Goal: Download file/media

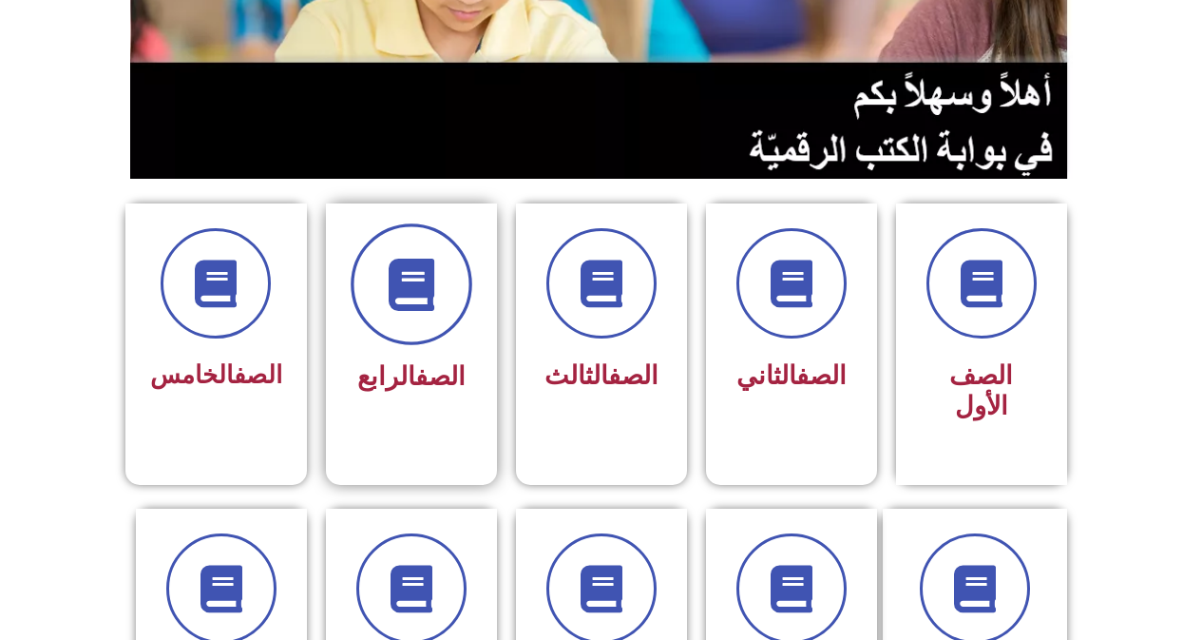
scroll to position [380, 0]
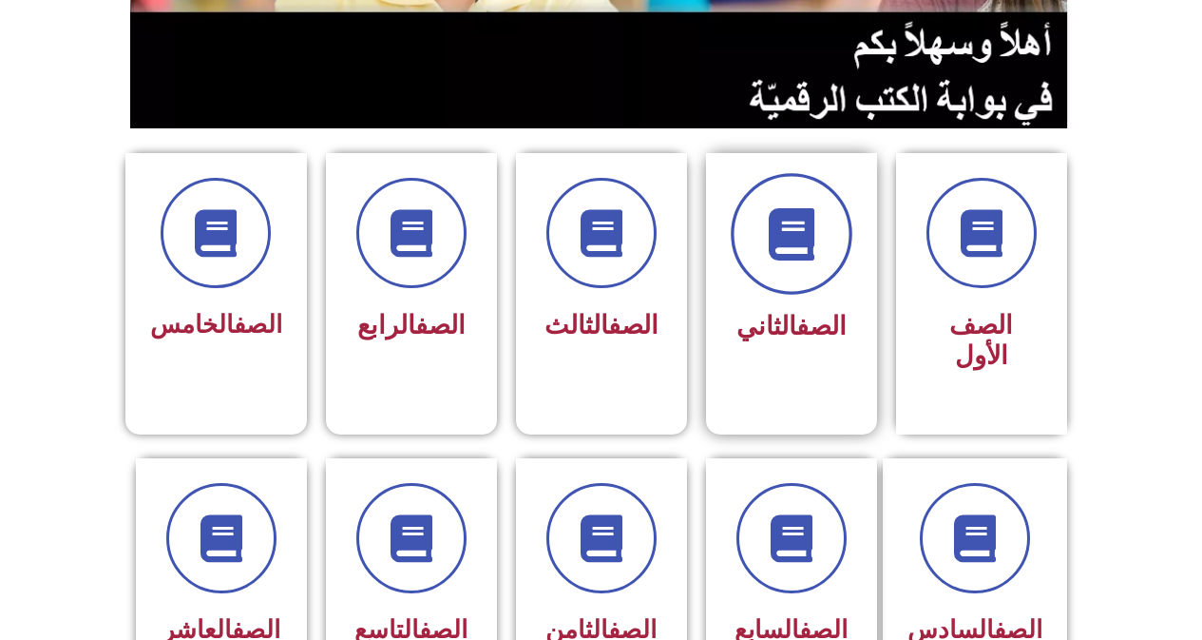
click at [797, 294] on span at bounding box center [792, 234] width 122 height 122
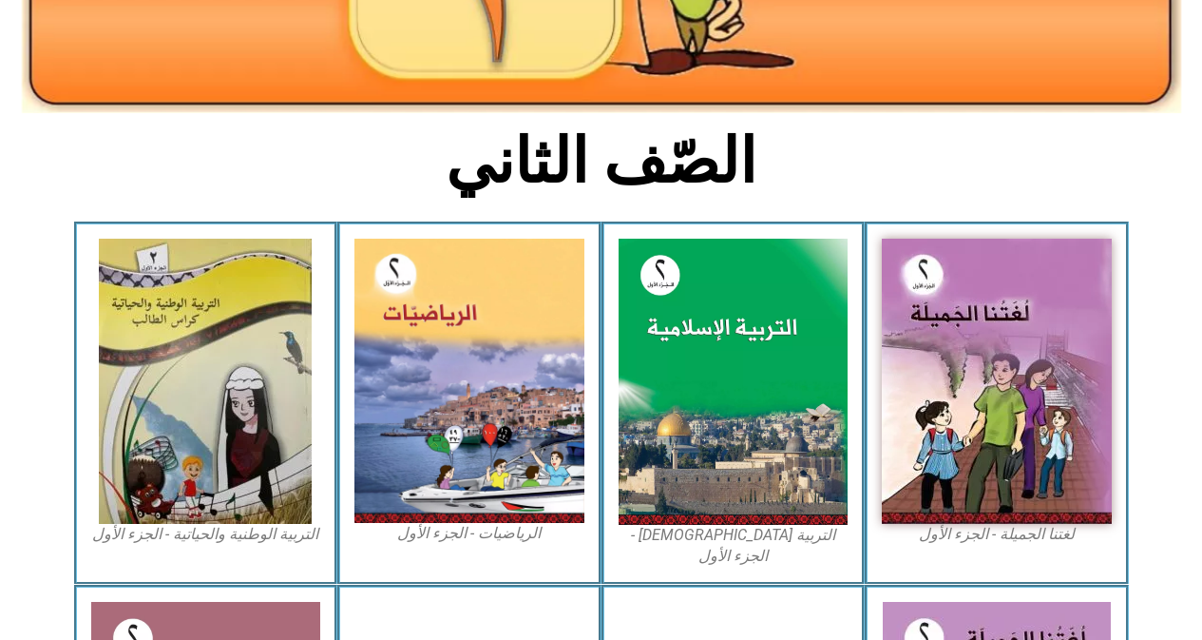
scroll to position [570, 0]
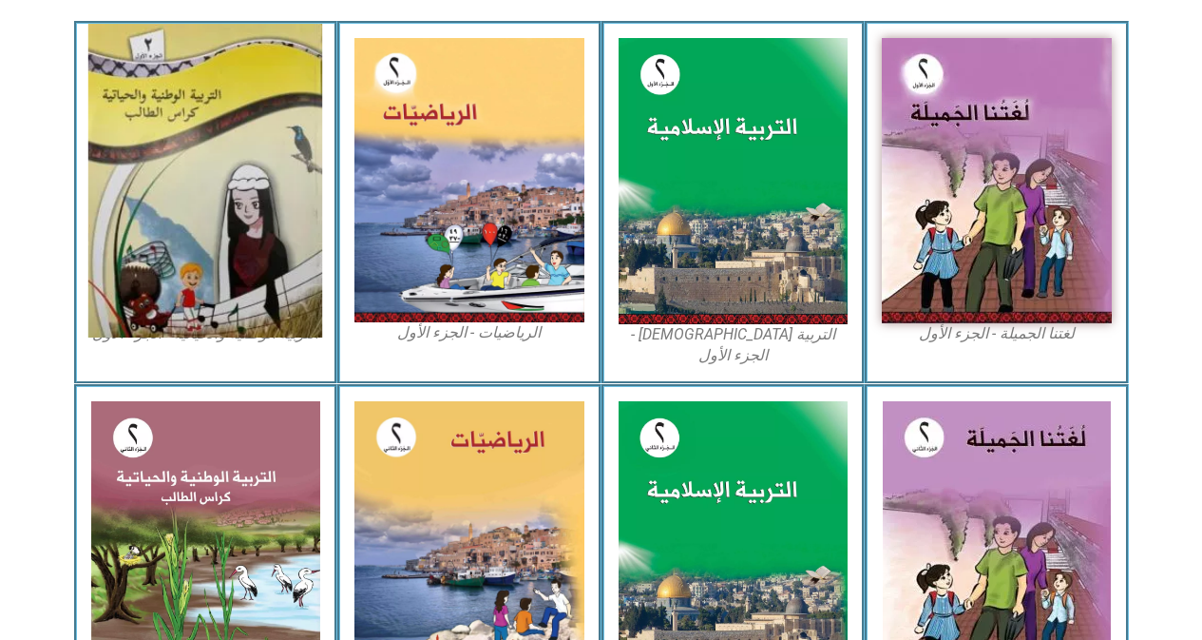
click at [220, 145] on img at bounding box center [205, 181] width 234 height 314
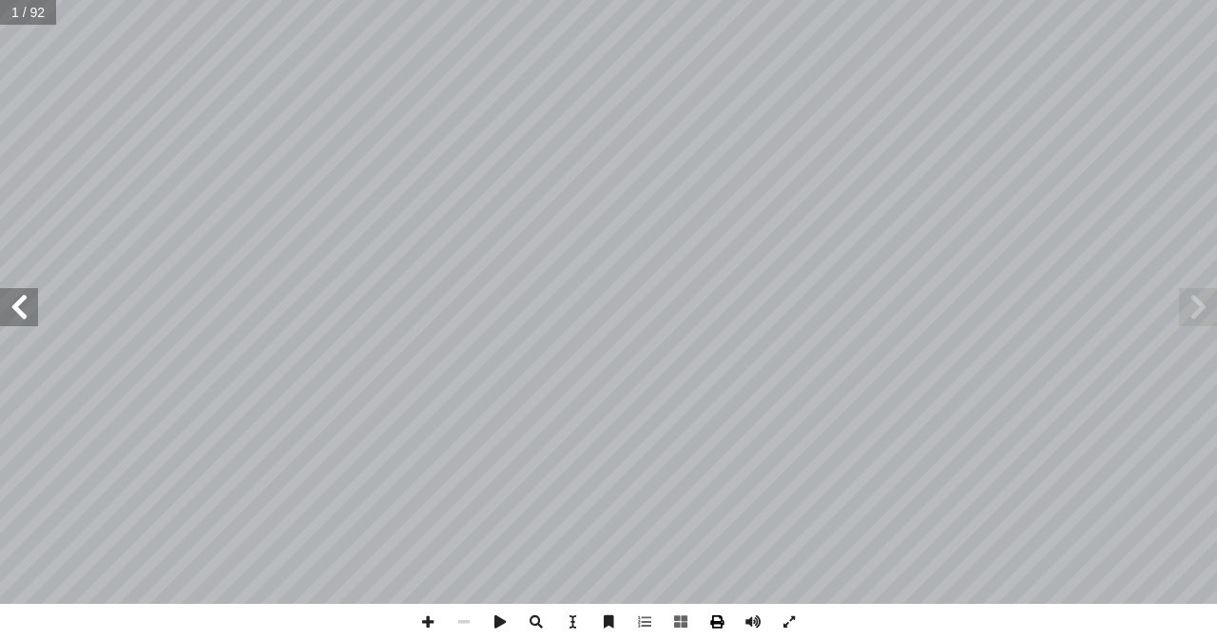
click at [721, 622] on span at bounding box center [717, 622] width 36 height 36
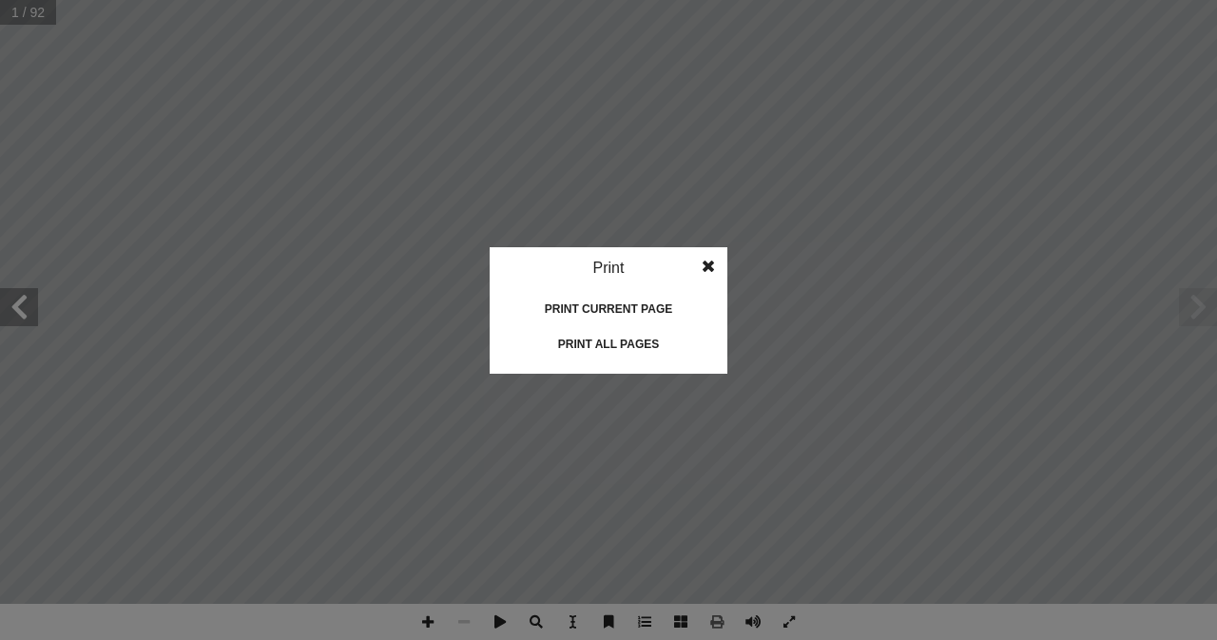
click at [634, 348] on div "Print all pages" at bounding box center [608, 344] width 190 height 30
